Goal: Information Seeking & Learning: Learn about a topic

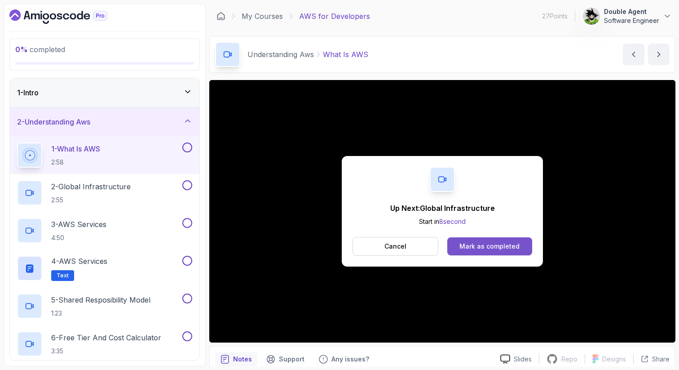
click at [479, 246] on div "Mark as completed" at bounding box center [489, 246] width 60 height 9
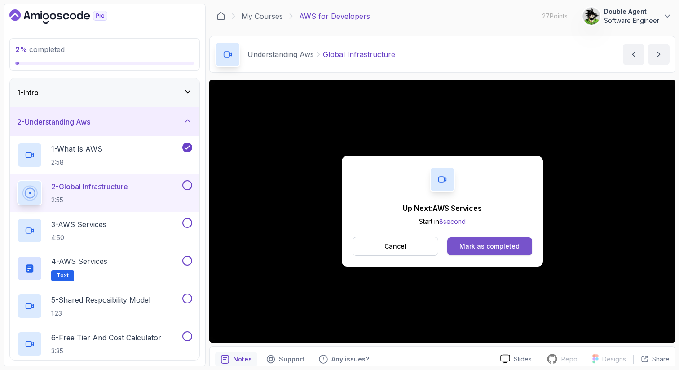
click at [463, 239] on button "Mark as completed" at bounding box center [489, 246] width 85 height 18
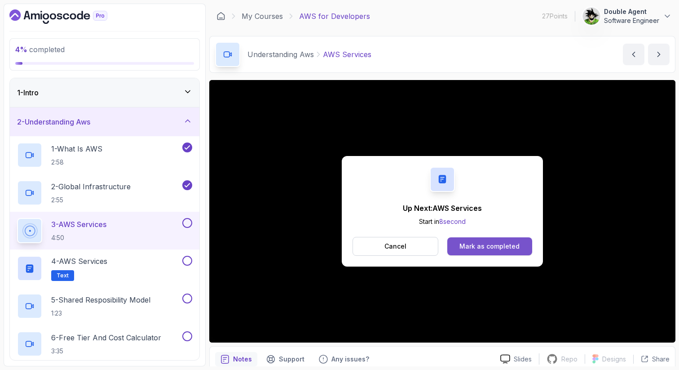
click at [503, 244] on div "Mark as completed" at bounding box center [489, 246] width 60 height 9
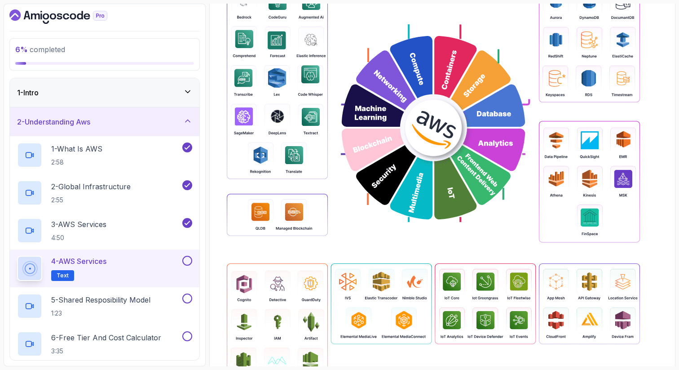
scroll to position [389, 0]
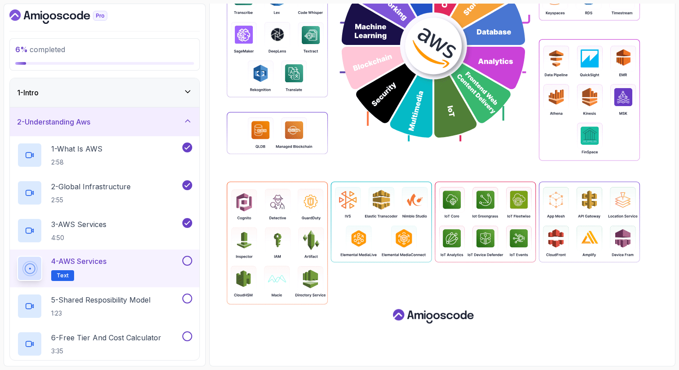
click at [186, 260] on button at bounding box center [187, 261] width 10 height 10
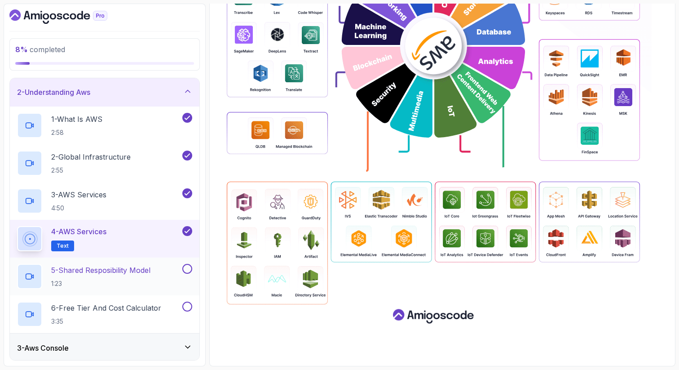
scroll to position [33, 0]
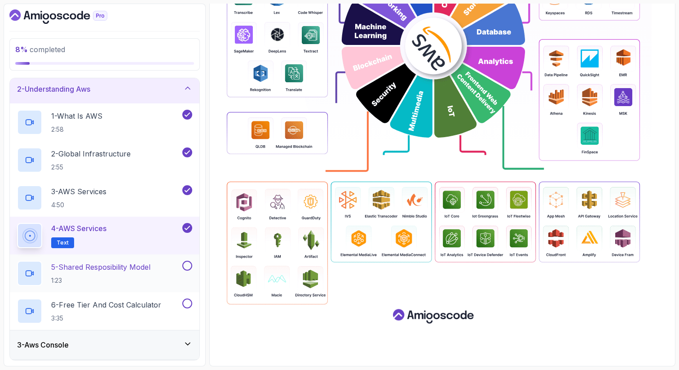
click at [136, 266] on p "5 - Shared Resposibility Model" at bounding box center [100, 266] width 99 height 11
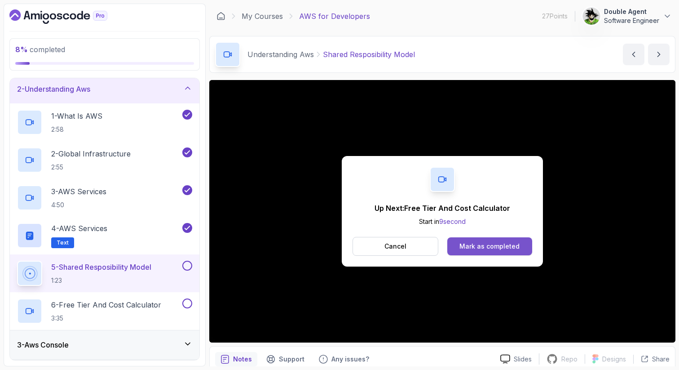
click at [503, 242] on div "Mark as completed" at bounding box center [489, 246] width 60 height 9
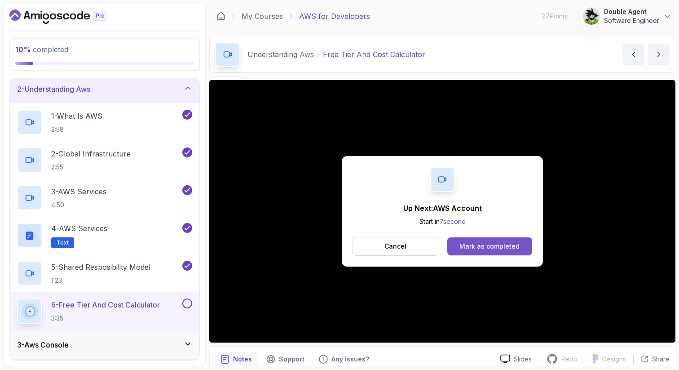
click at [506, 249] on div "Mark as completed" at bounding box center [489, 246] width 60 height 9
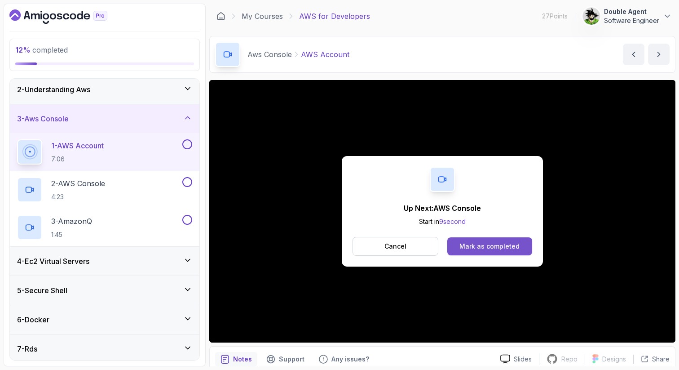
click at [504, 247] on div "Mark as completed" at bounding box center [489, 246] width 60 height 9
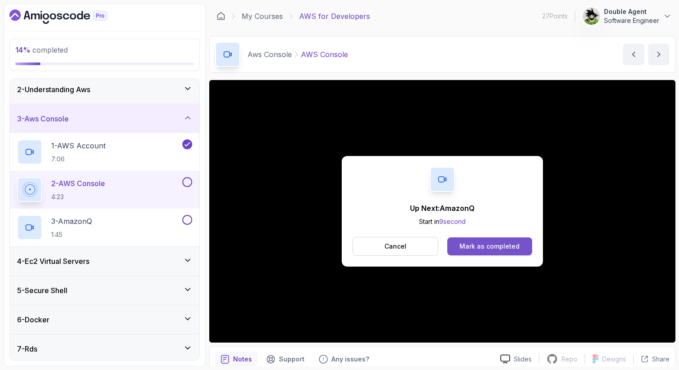
click at [497, 247] on div "Mark as completed" at bounding box center [489, 246] width 60 height 9
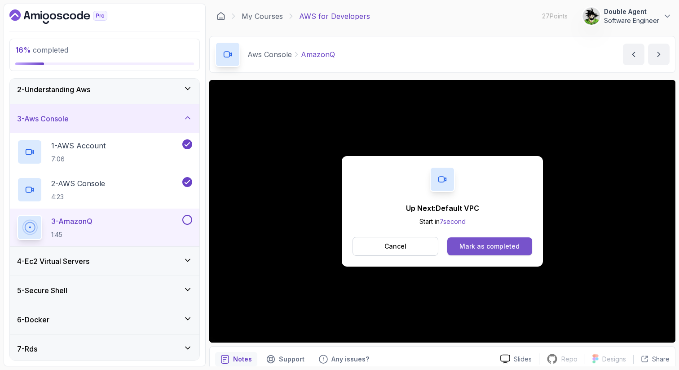
click at [498, 246] on div "Mark as completed" at bounding box center [489, 246] width 60 height 9
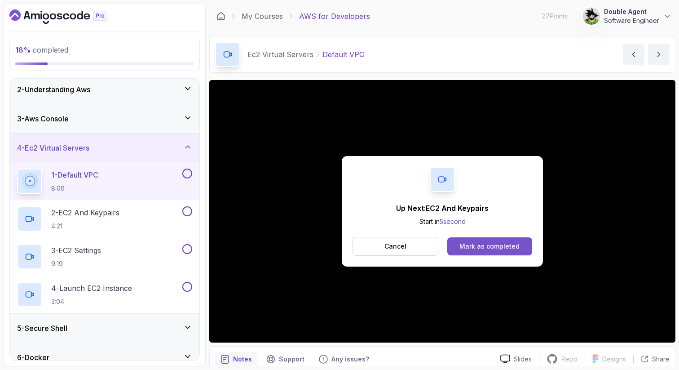
click at [510, 242] on div "Mark as completed" at bounding box center [489, 246] width 60 height 9
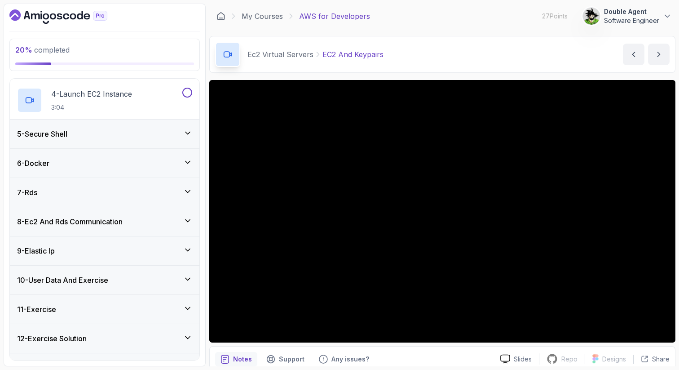
scroll to position [223, 0]
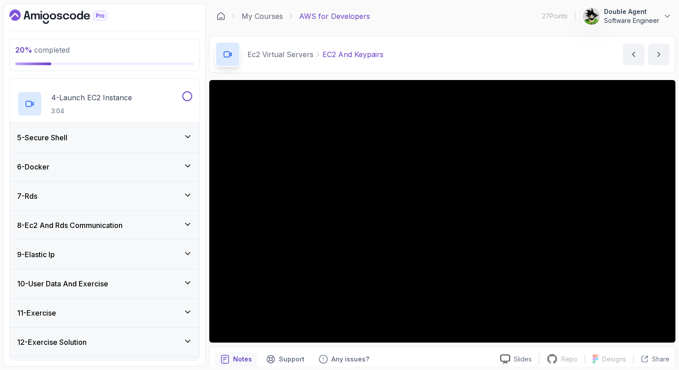
click at [135, 144] on div "5 - Secure Shell" at bounding box center [105, 137] width 190 height 29
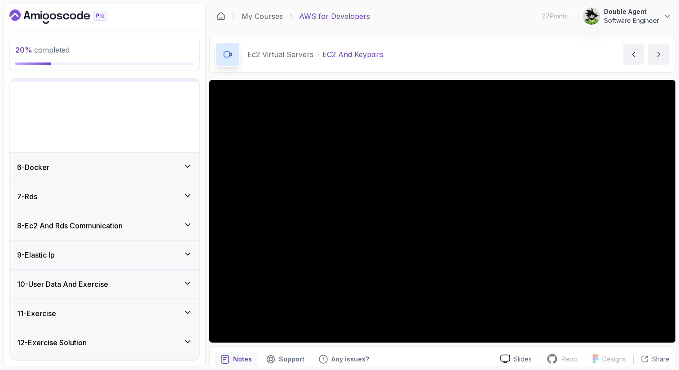
scroll to position [127, 0]
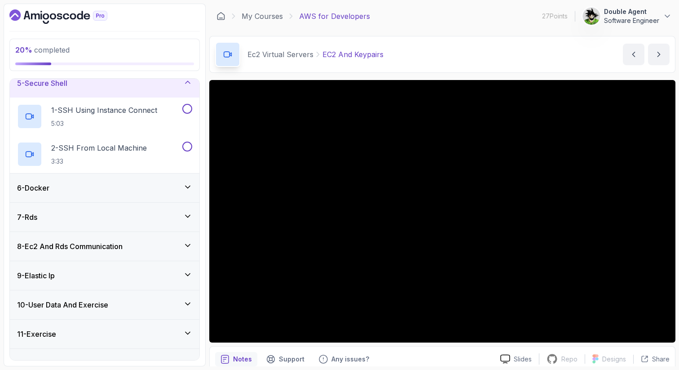
click at [133, 189] on div "6 - Docker" at bounding box center [104, 187] width 175 height 11
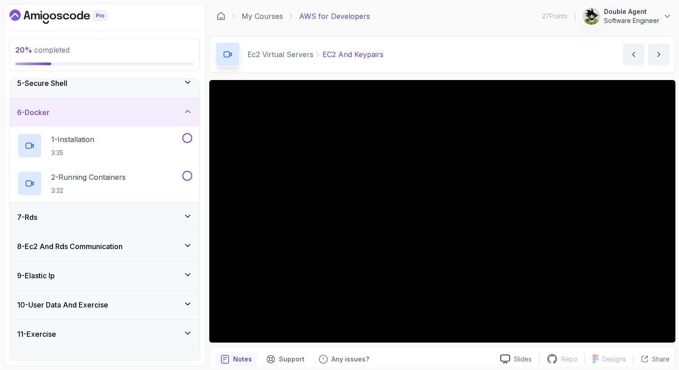
click at [124, 217] on div "7 - Rds" at bounding box center [104, 217] width 175 height 11
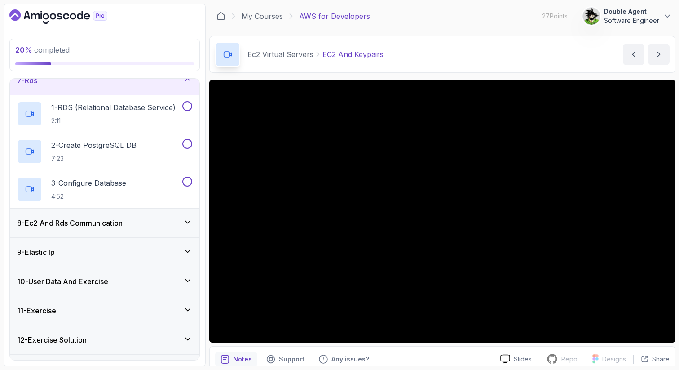
scroll to position [192, 0]
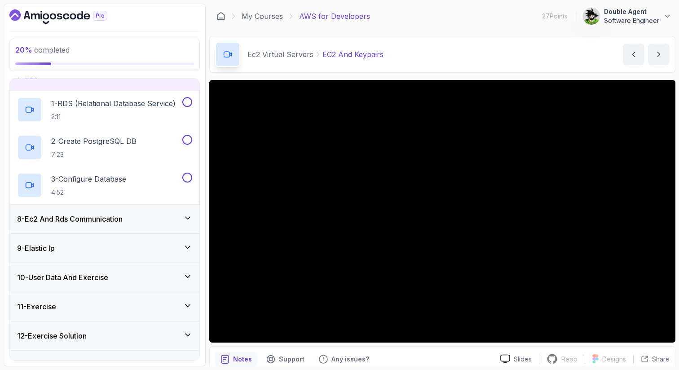
click at [123, 217] on h3 "8 - Ec2 And Rds Communication" at bounding box center [70, 218] width 106 height 11
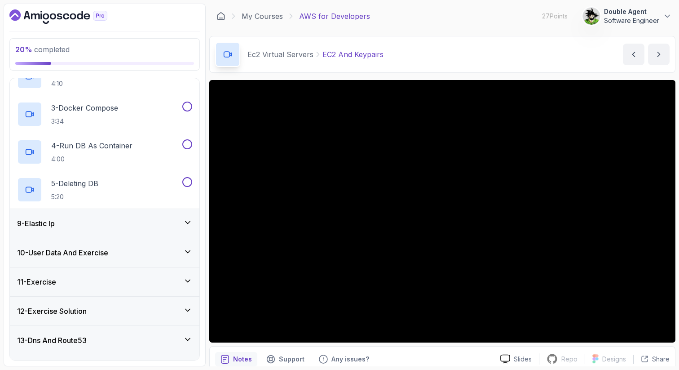
scroll to position [300, 0]
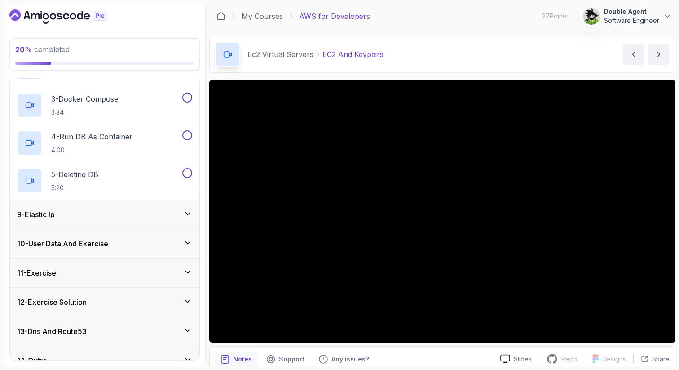
click at [124, 217] on div "9 - Elastic Ip" at bounding box center [104, 214] width 175 height 11
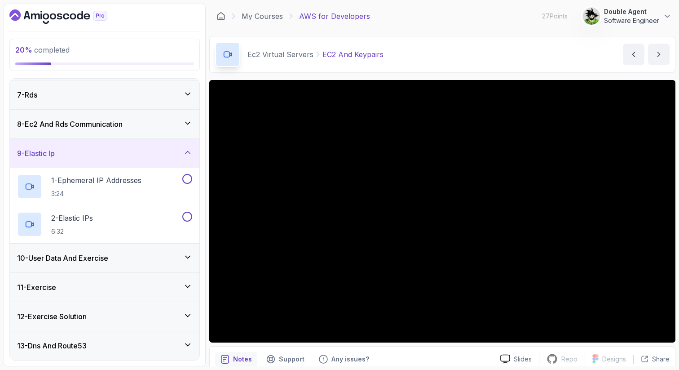
scroll to position [202, 0]
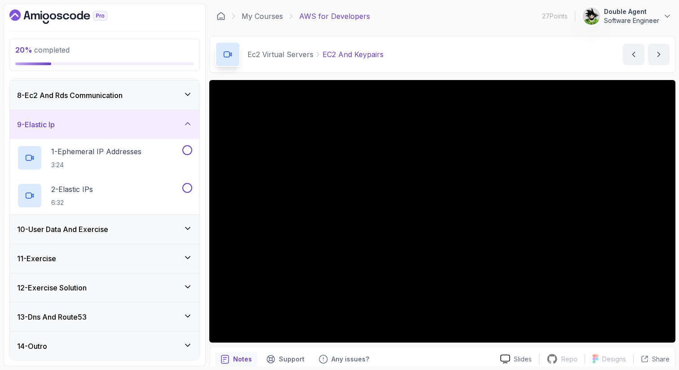
click at [120, 230] on div "10 - User Data And Exercise" at bounding box center [104, 229] width 175 height 11
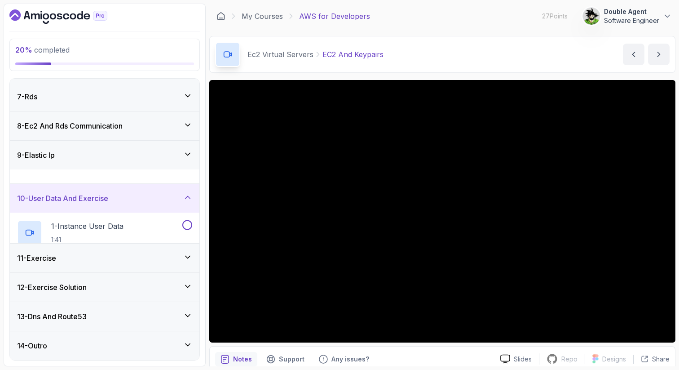
scroll to position [164, 0]
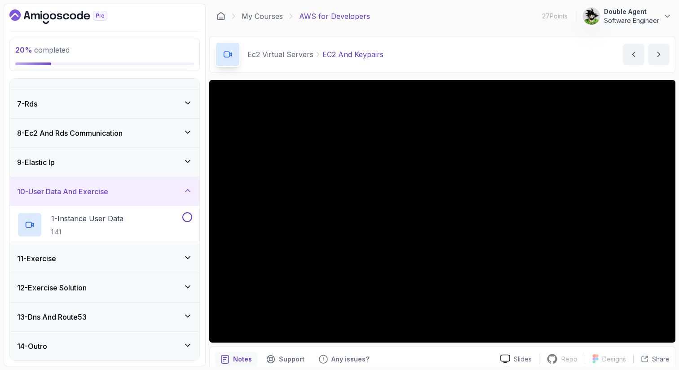
click at [111, 258] on div "11 - Exercise" at bounding box center [104, 258] width 175 height 11
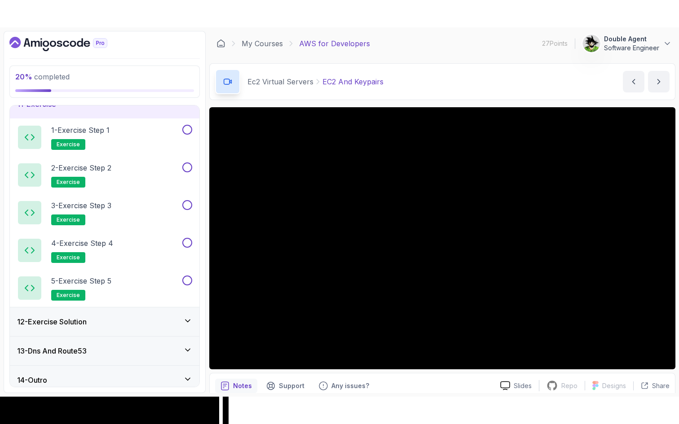
scroll to position [315, 0]
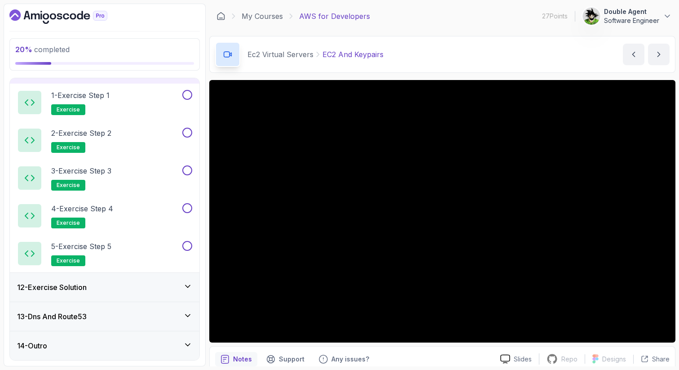
click at [92, 319] on div "13 - Dns And Route53" at bounding box center [104, 316] width 175 height 11
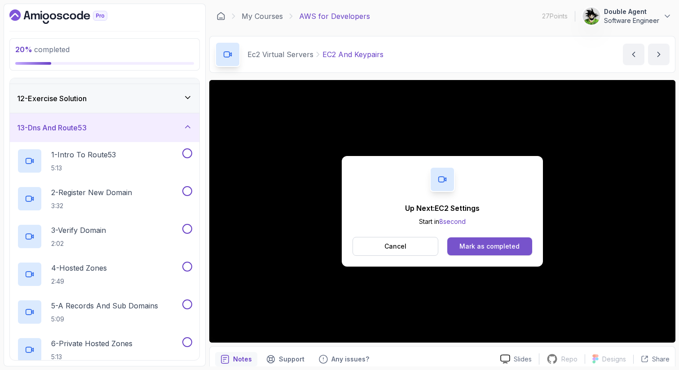
click at [481, 239] on button "Mark as completed" at bounding box center [489, 246] width 85 height 18
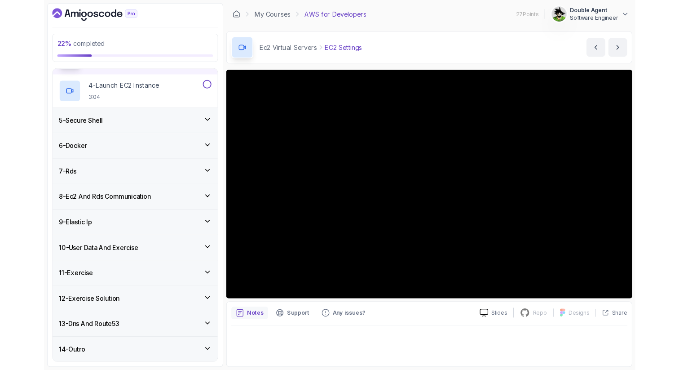
scroll to position [278, 0]
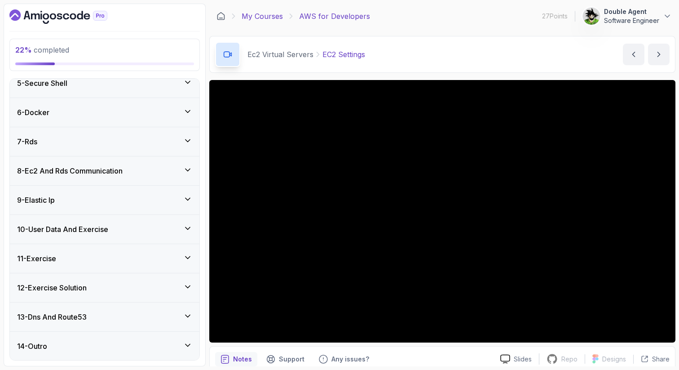
click at [251, 16] on link "My Courses" at bounding box center [262, 16] width 41 height 11
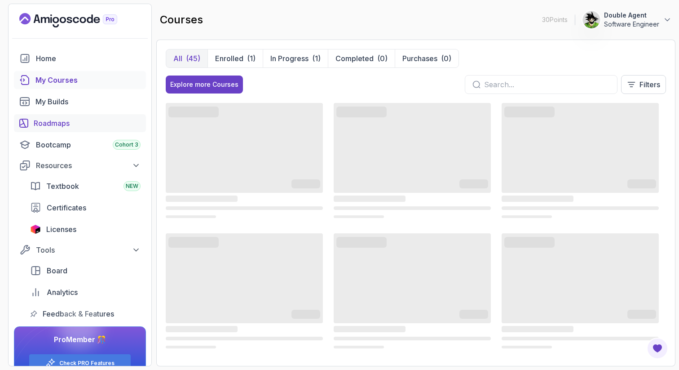
click at [67, 122] on div "Roadmaps" at bounding box center [87, 123] width 107 height 11
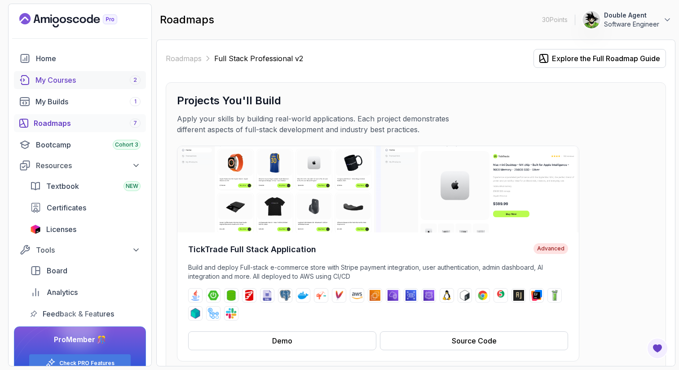
click at [63, 83] on div "My Courses 2" at bounding box center [87, 80] width 105 height 11
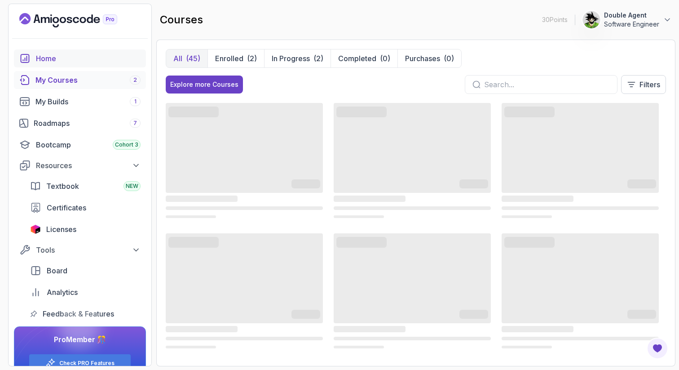
click at [59, 64] on link "Home" at bounding box center [80, 58] width 132 height 18
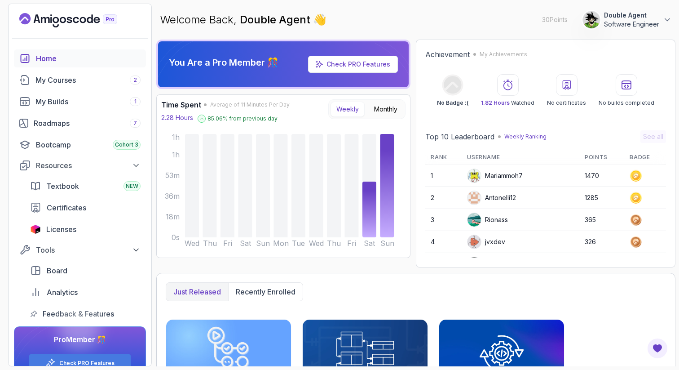
click at [46, 54] on div "Home" at bounding box center [88, 58] width 105 height 11
click at [72, 86] on link "My Courses 2" at bounding box center [80, 80] width 132 height 18
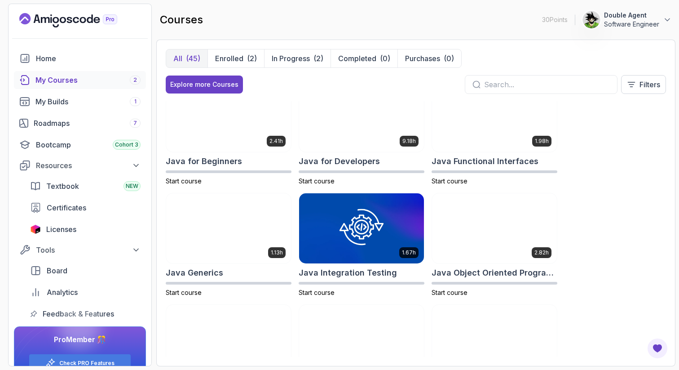
scroll to position [582, 0]
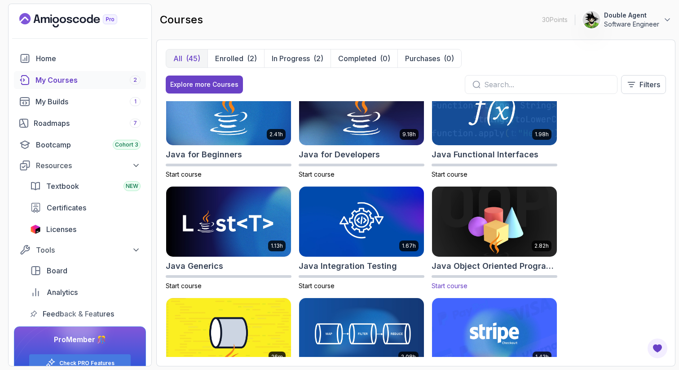
click at [535, 266] on h2 "Java Object Oriented Programming" at bounding box center [495, 266] width 126 height 13
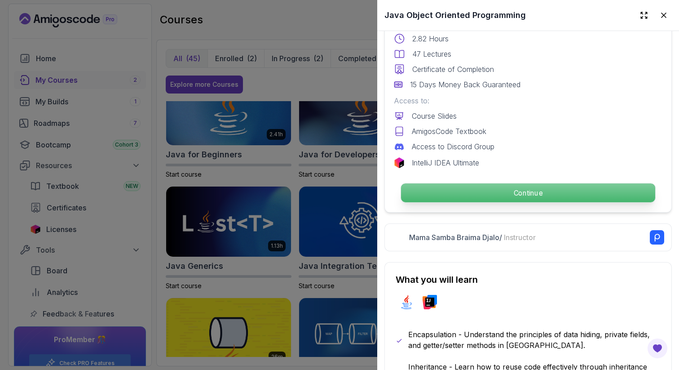
scroll to position [255, 0]
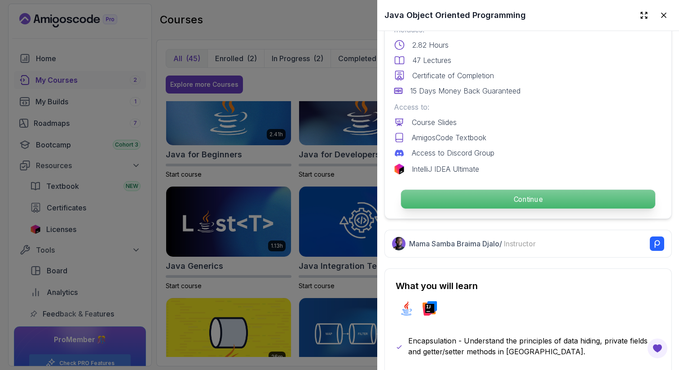
click at [521, 193] on p "Continue" at bounding box center [528, 199] width 254 height 19
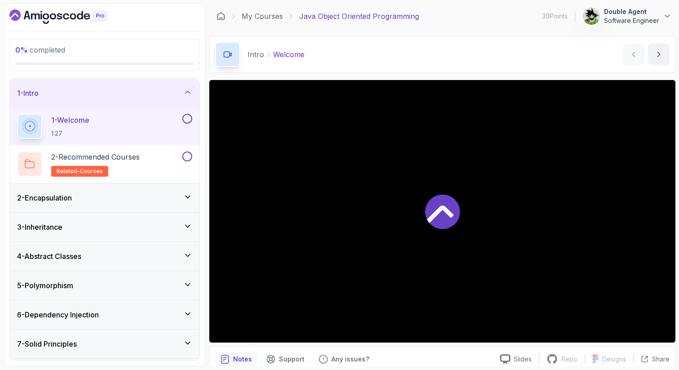
click at [468, 200] on div at bounding box center [442, 211] width 466 height 262
